Goal: Information Seeking & Learning: Understand process/instructions

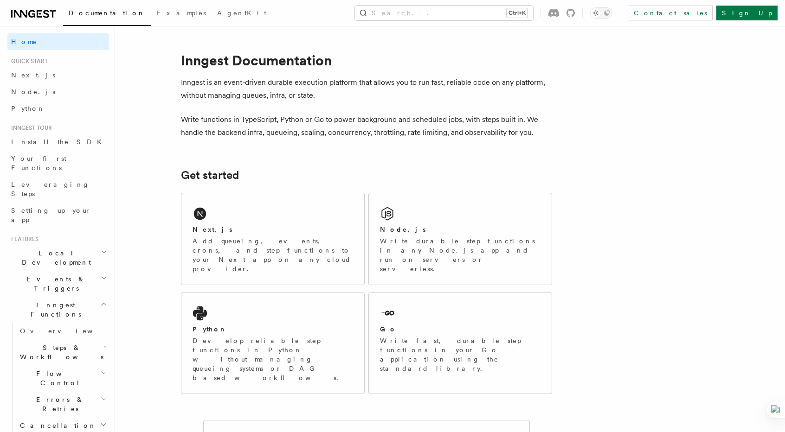
click at [28, 77] on span "Next.js" at bounding box center [33, 74] width 44 height 7
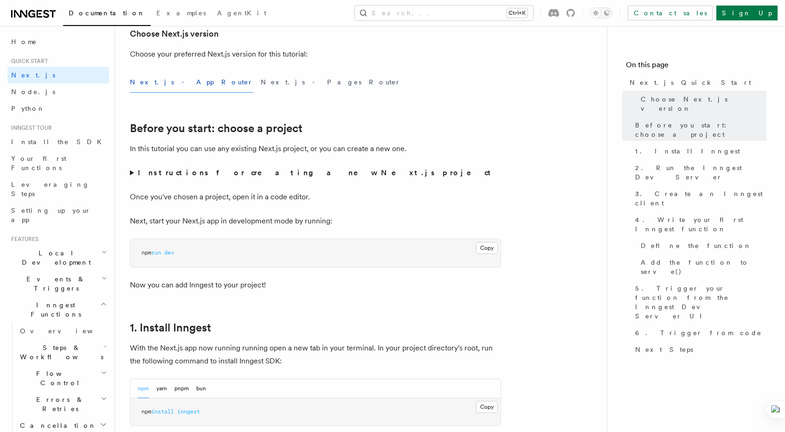
scroll to position [233, 0]
click at [134, 175] on summary "Instructions for creating a new Next.js project" at bounding box center [315, 172] width 371 height 13
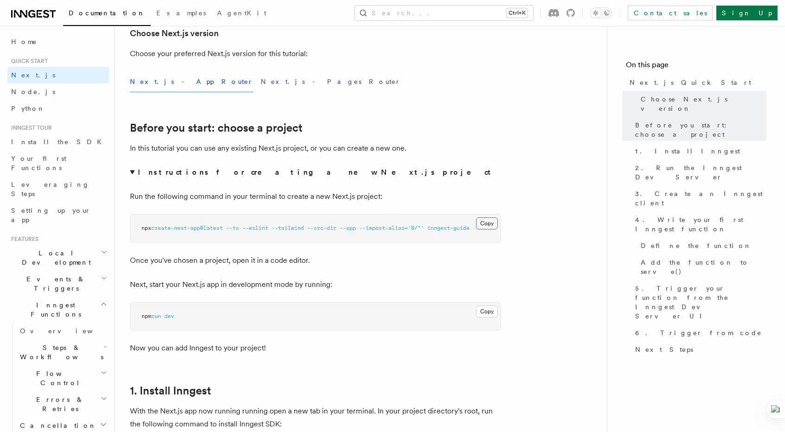
click at [483, 224] on button "Copy Copied" at bounding box center [487, 224] width 22 height 12
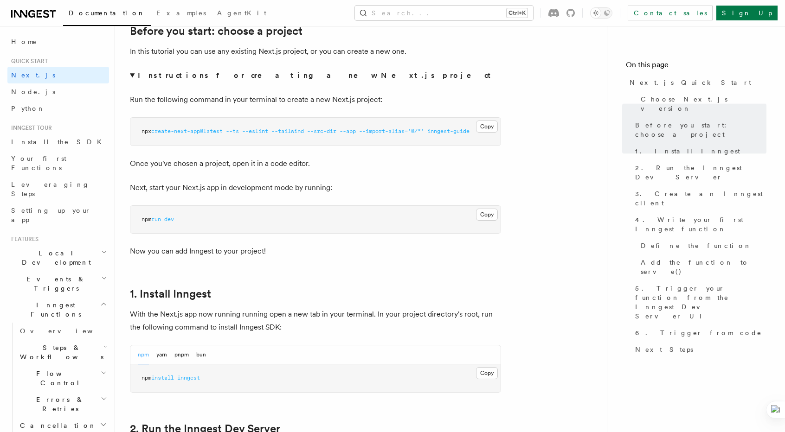
scroll to position [331, 0]
click at [490, 212] on button "Copy Copied" at bounding box center [487, 214] width 22 height 12
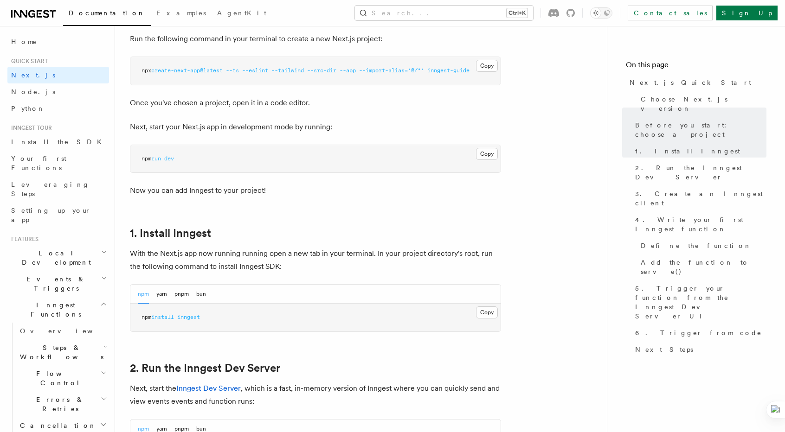
scroll to position [401, 0]
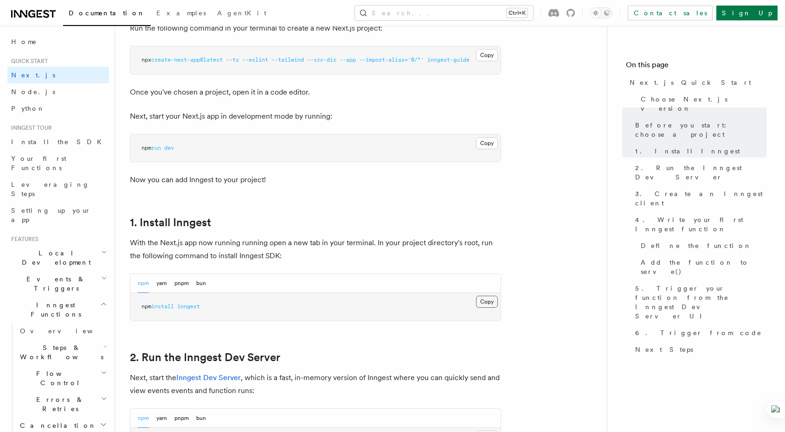
click at [487, 301] on button "Copy Copied" at bounding box center [487, 302] width 22 height 12
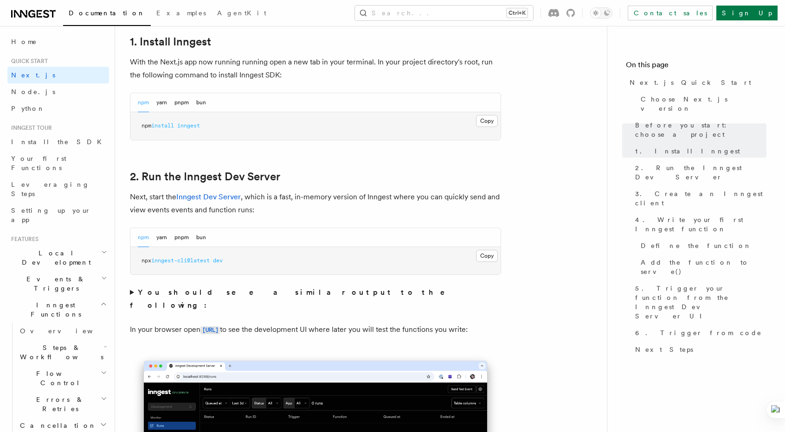
scroll to position [583, 0]
click at [485, 257] on button "Copy Copied" at bounding box center [487, 256] width 22 height 12
click at [483, 258] on button "Copy Copied" at bounding box center [487, 256] width 22 height 12
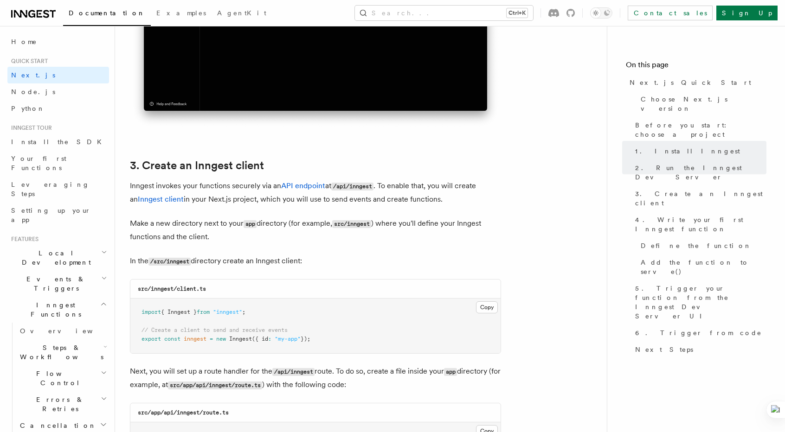
scroll to position [1037, 0]
click at [490, 306] on button "Copy Copied" at bounding box center [487, 308] width 22 height 12
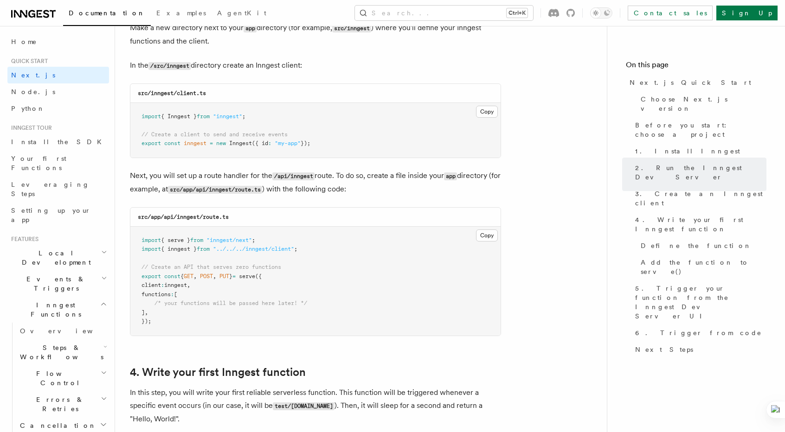
scroll to position [1249, 0]
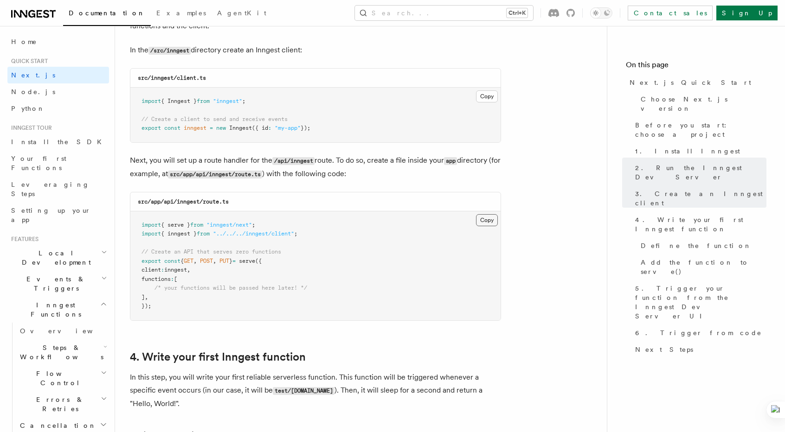
click at [486, 221] on button "Copy Copied" at bounding box center [487, 220] width 22 height 12
click at [485, 221] on button "Copy Copied" at bounding box center [487, 220] width 22 height 12
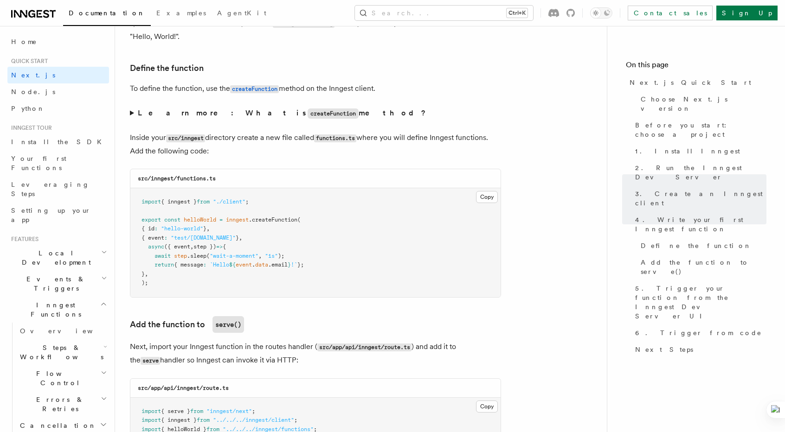
scroll to position [1617, 0]
click at [490, 195] on button "Copy Copied" at bounding box center [487, 197] width 22 height 12
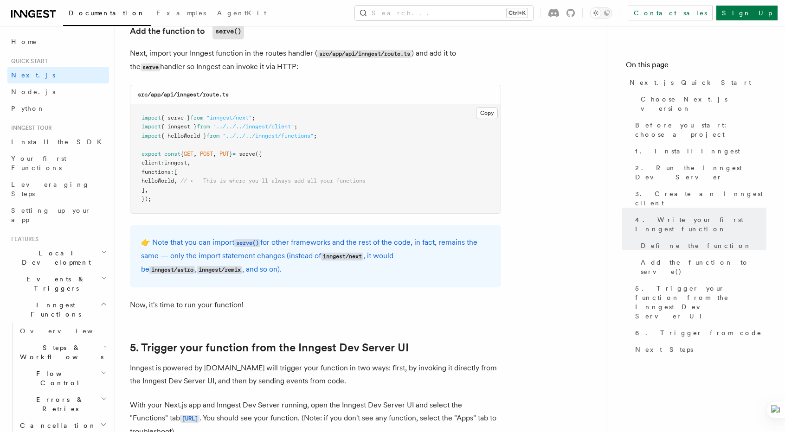
scroll to position [1910, 0]
click at [174, 182] on span "helloWorld" at bounding box center [158, 181] width 32 height 6
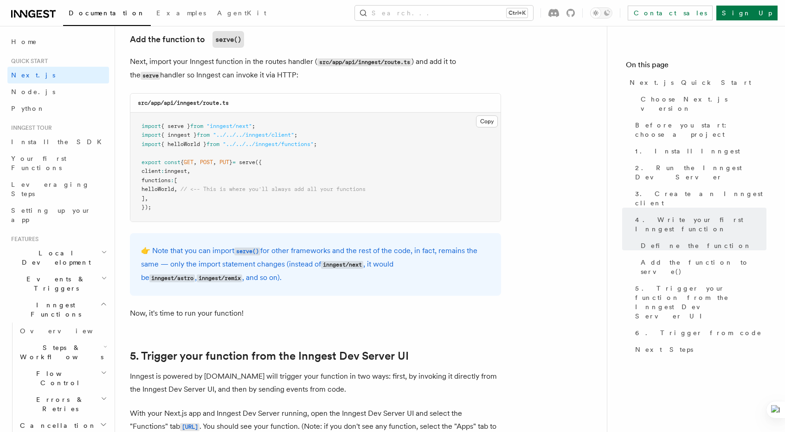
scroll to position [1901, 0]
click at [487, 118] on button "Copy Copied" at bounding box center [487, 122] width 22 height 12
